Goal: Task Accomplishment & Management: Use online tool/utility

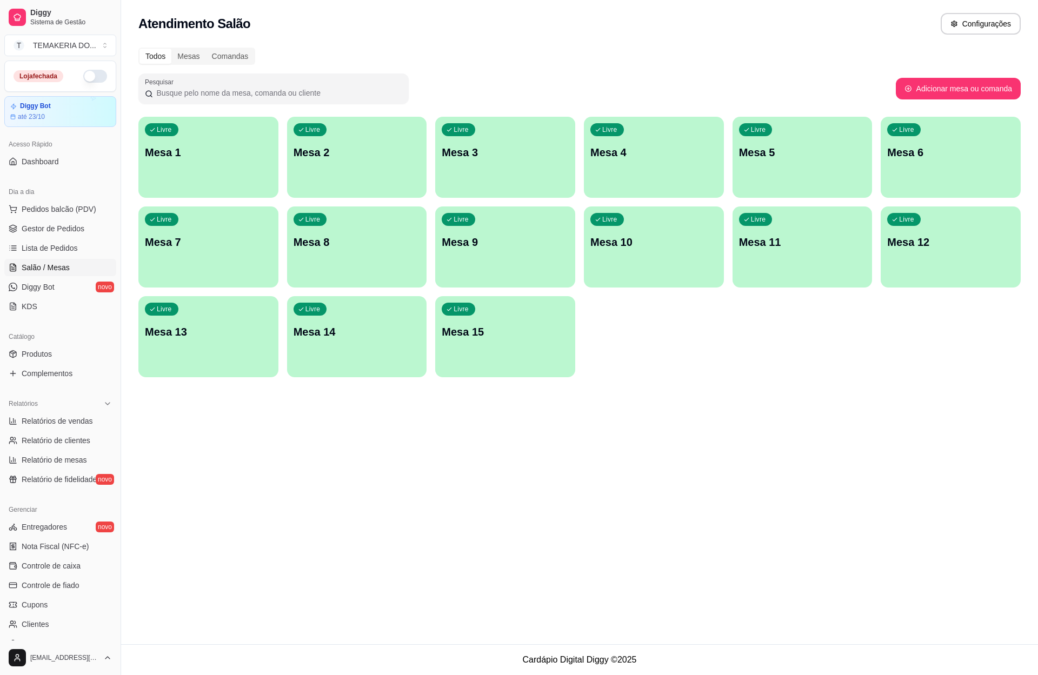
click at [354, 159] on p "Mesa 2" at bounding box center [356, 152] width 127 height 15
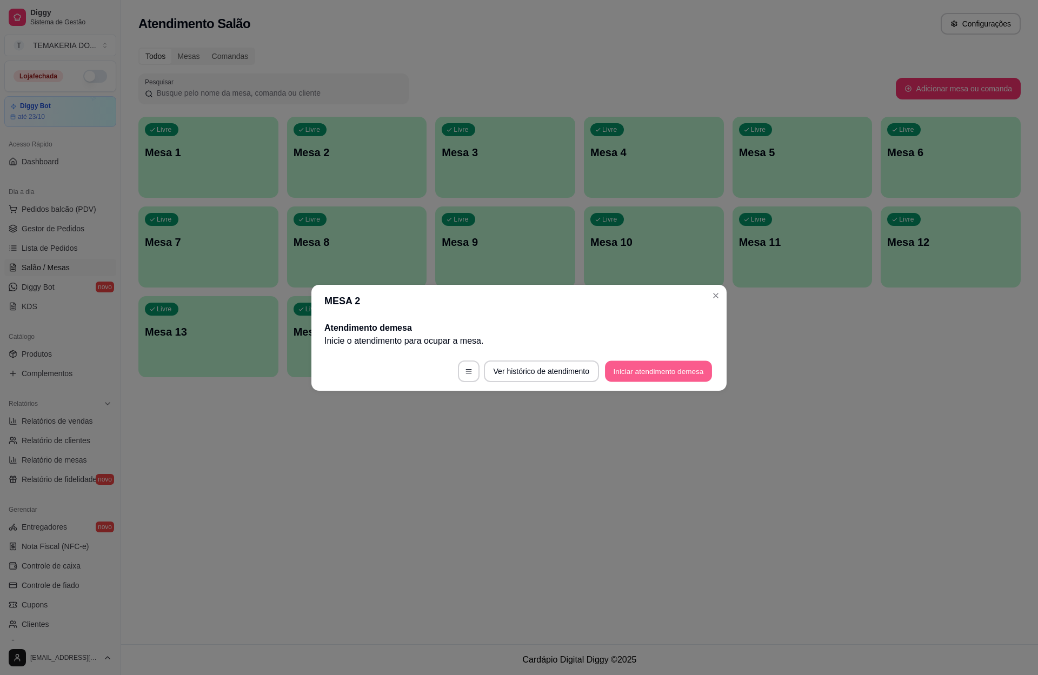
click at [673, 372] on button "Iniciar atendimento de mesa" at bounding box center [658, 371] width 107 height 21
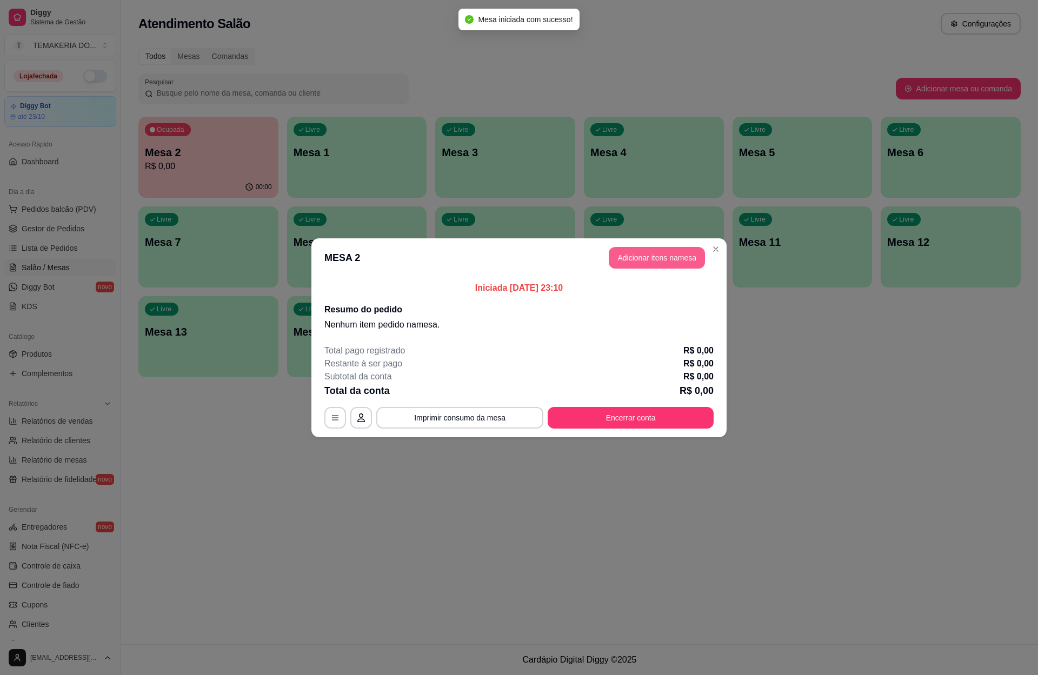
click at [646, 258] on button "Adicionar itens na mesa" at bounding box center [657, 258] width 96 height 22
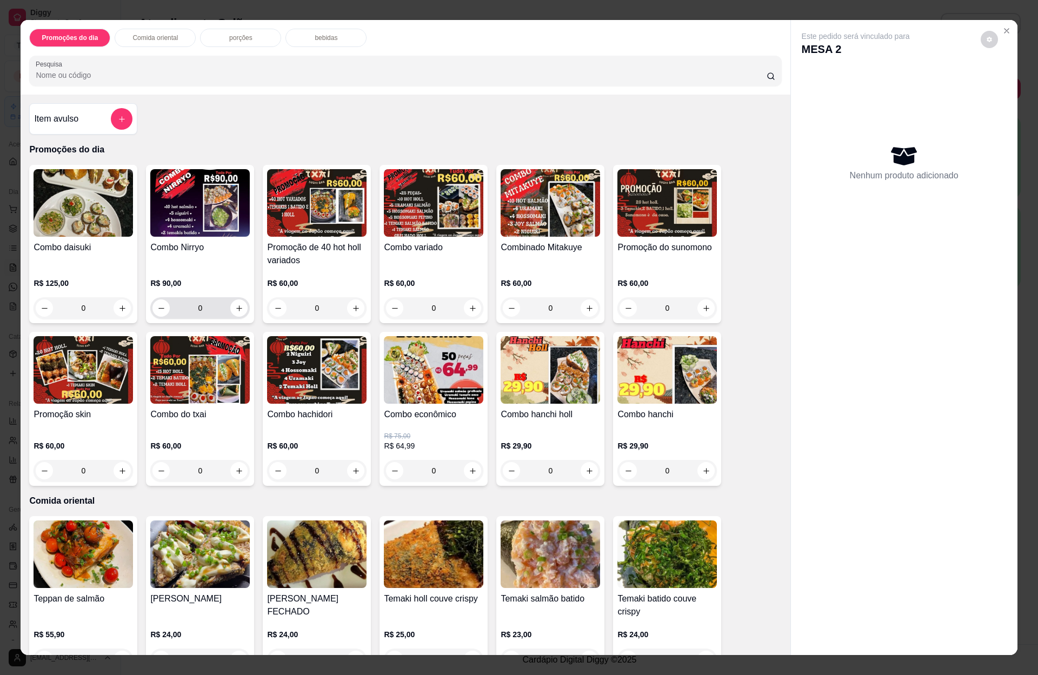
click at [234, 315] on button "increase-product-quantity" at bounding box center [238, 307] width 17 height 17
type input "1"
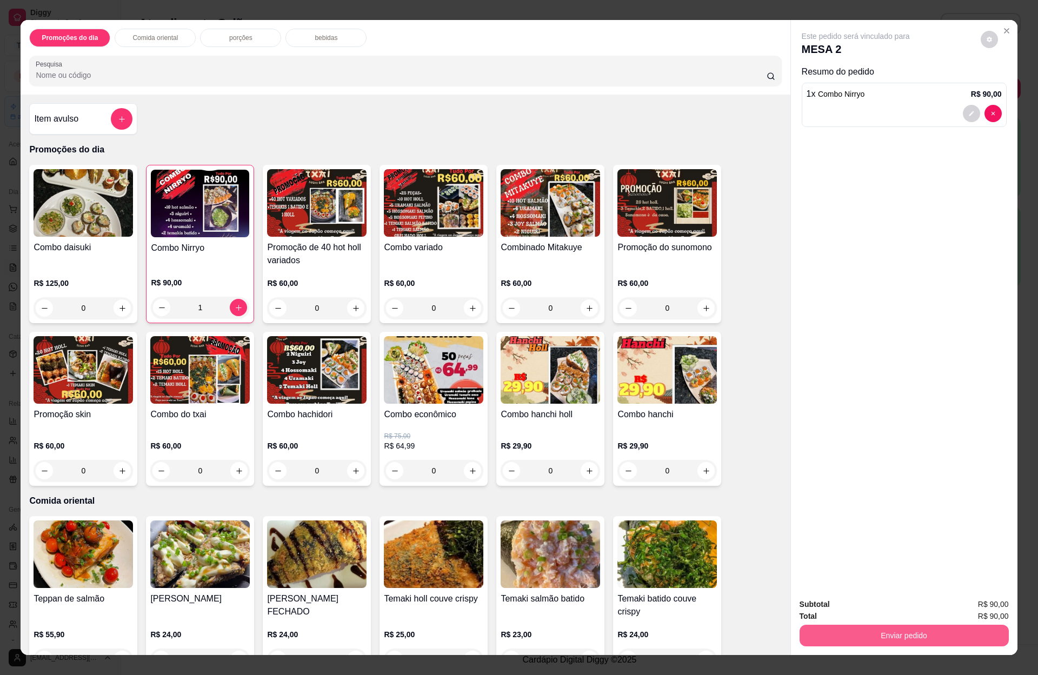
click at [890, 638] on button "Enviar pedido" at bounding box center [903, 636] width 209 height 22
click at [982, 615] on button "Enviar pedido" at bounding box center [978, 609] width 59 height 20
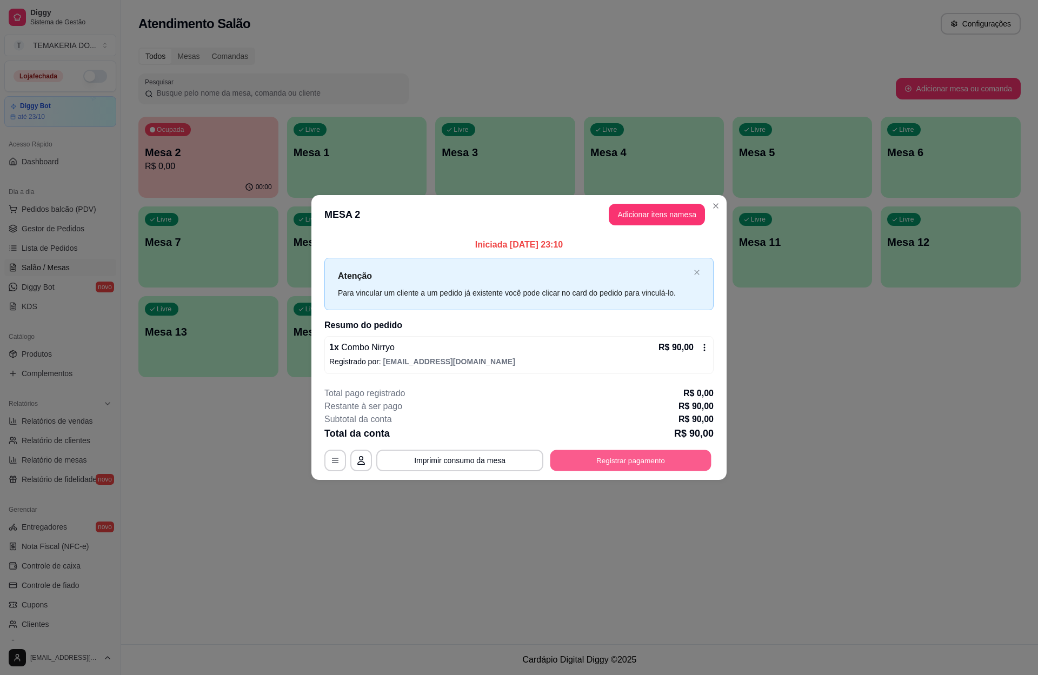
click at [619, 464] on button "Registrar pagamento" at bounding box center [630, 460] width 161 height 21
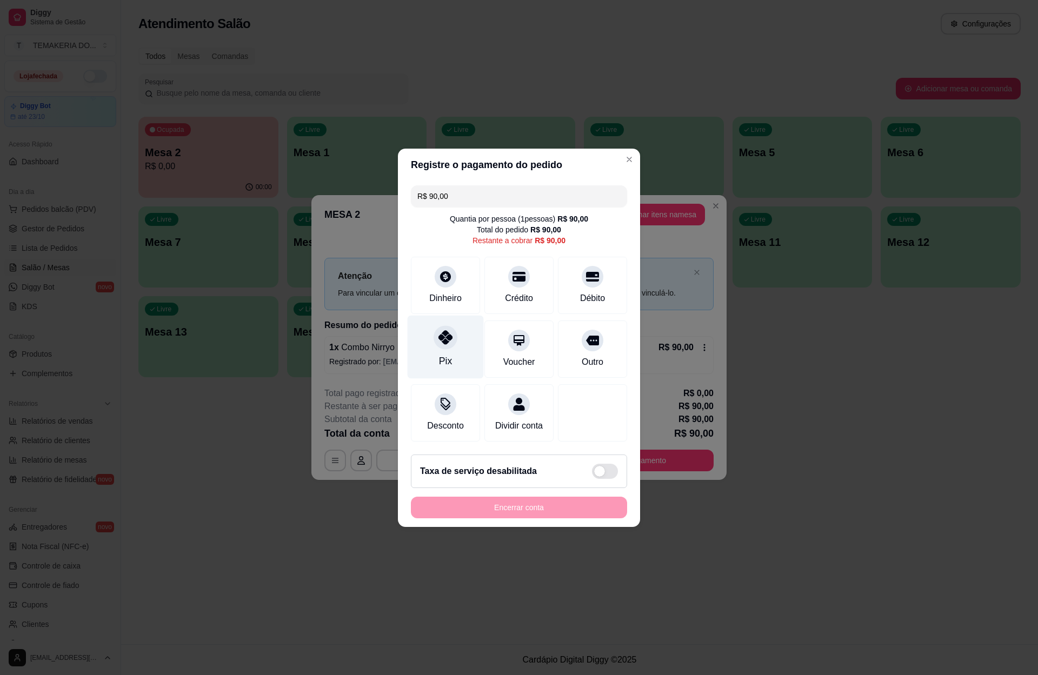
click at [444, 330] on icon at bounding box center [445, 337] width 14 height 14
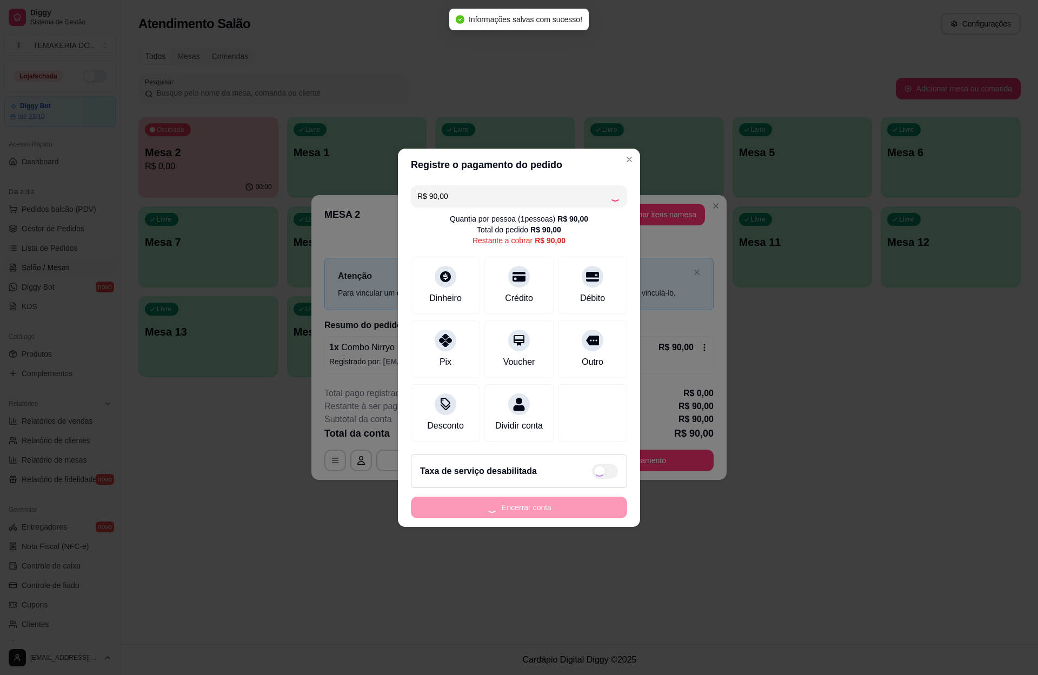
type input "R$ 0,00"
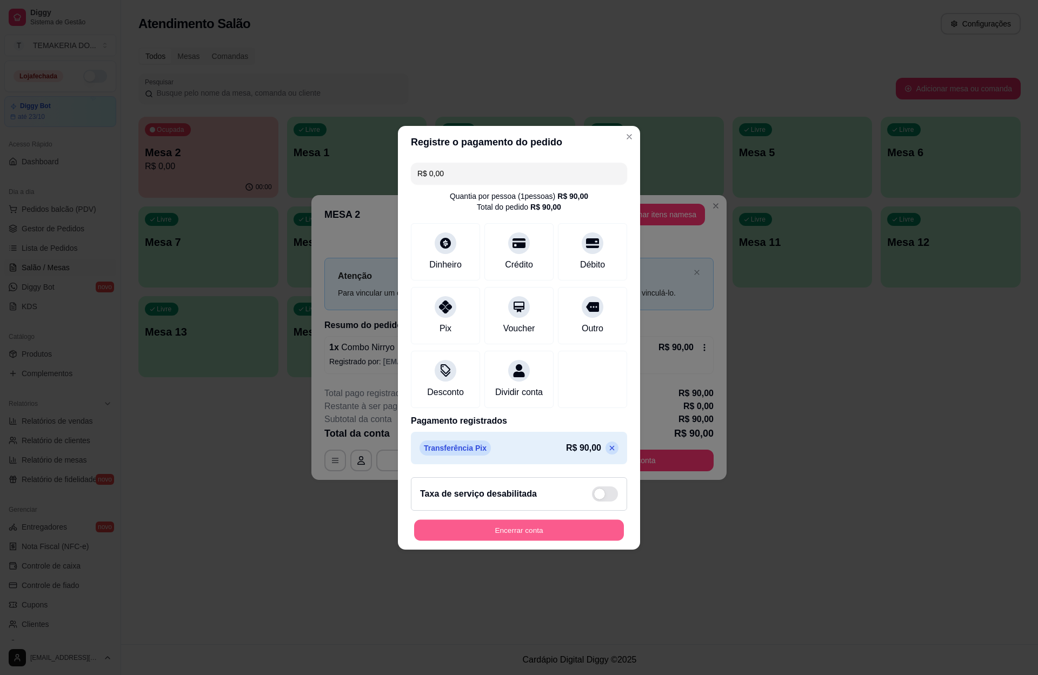
click at [506, 537] on button "Encerrar conta" at bounding box center [519, 529] width 210 height 21
